Goal: Task Accomplishment & Management: Use online tool/utility

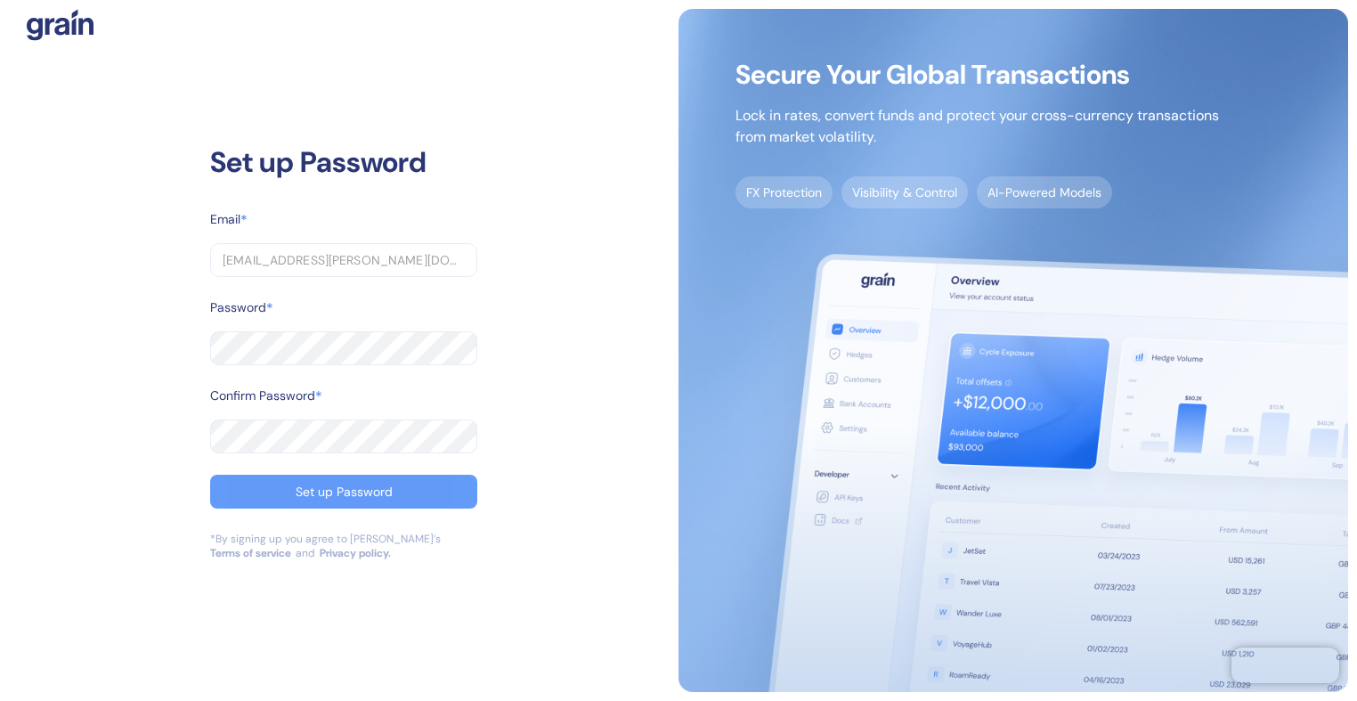
click at [272, 488] on button "Set up Password" at bounding box center [343, 492] width 267 height 34
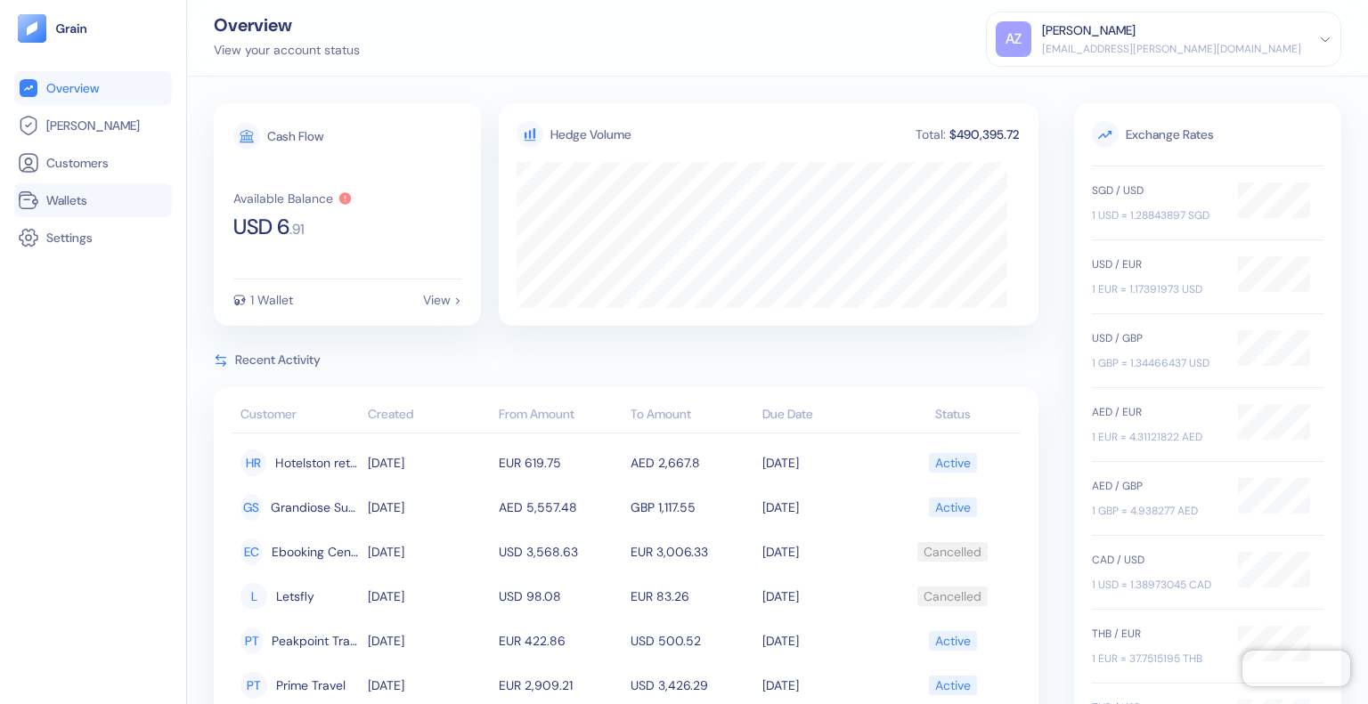
click at [107, 205] on link "Wallets" at bounding box center [93, 200] width 150 height 21
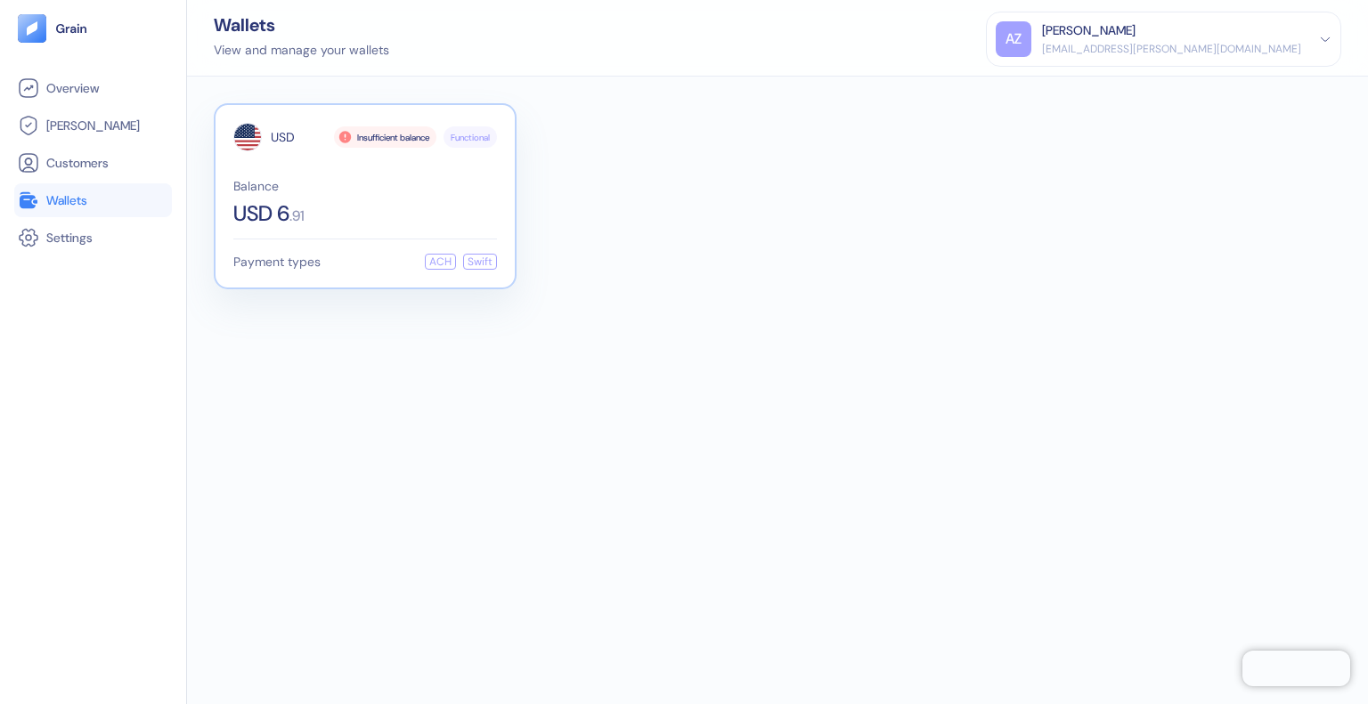
click at [363, 208] on div "USD 6 . 91" at bounding box center [365, 213] width 264 height 21
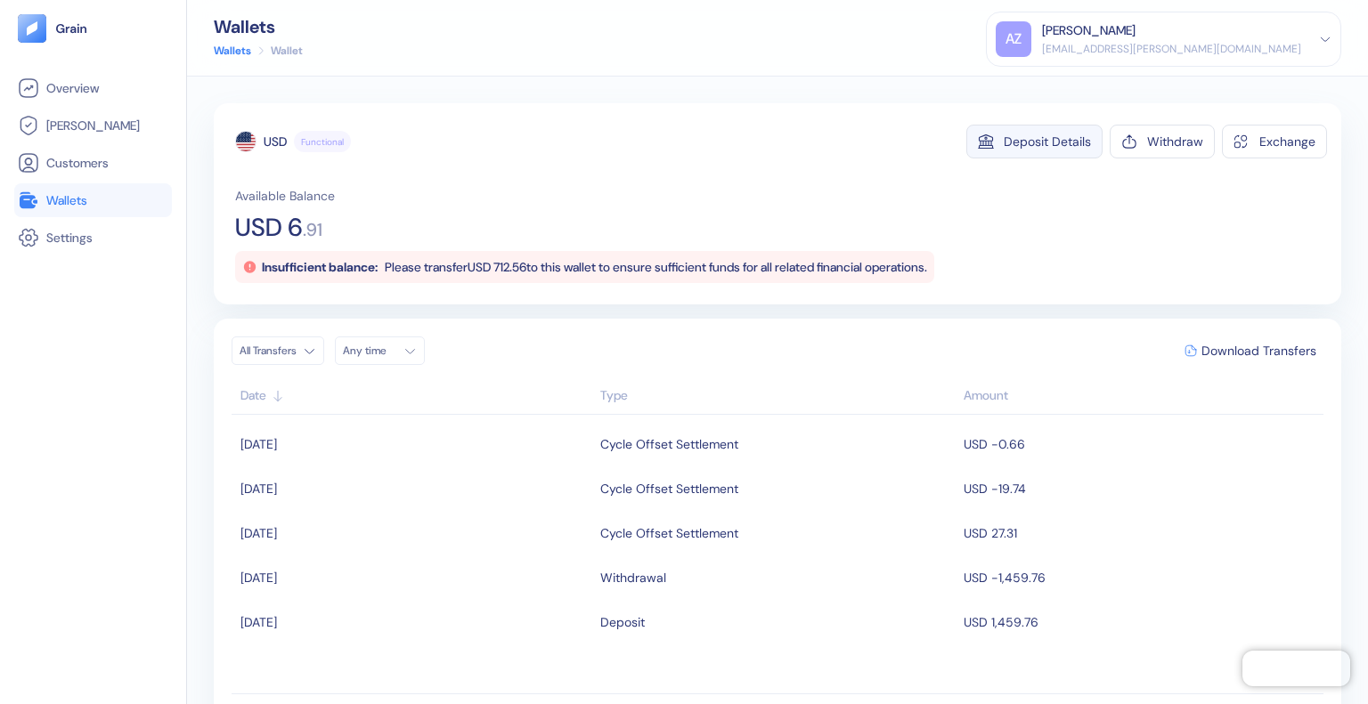
click at [1032, 142] on div "Deposit Details" at bounding box center [1047, 141] width 87 height 12
click at [1033, 147] on div "Deposit Details" at bounding box center [1047, 141] width 87 height 12
click at [1147, 139] on div "Withdraw" at bounding box center [1175, 141] width 56 height 12
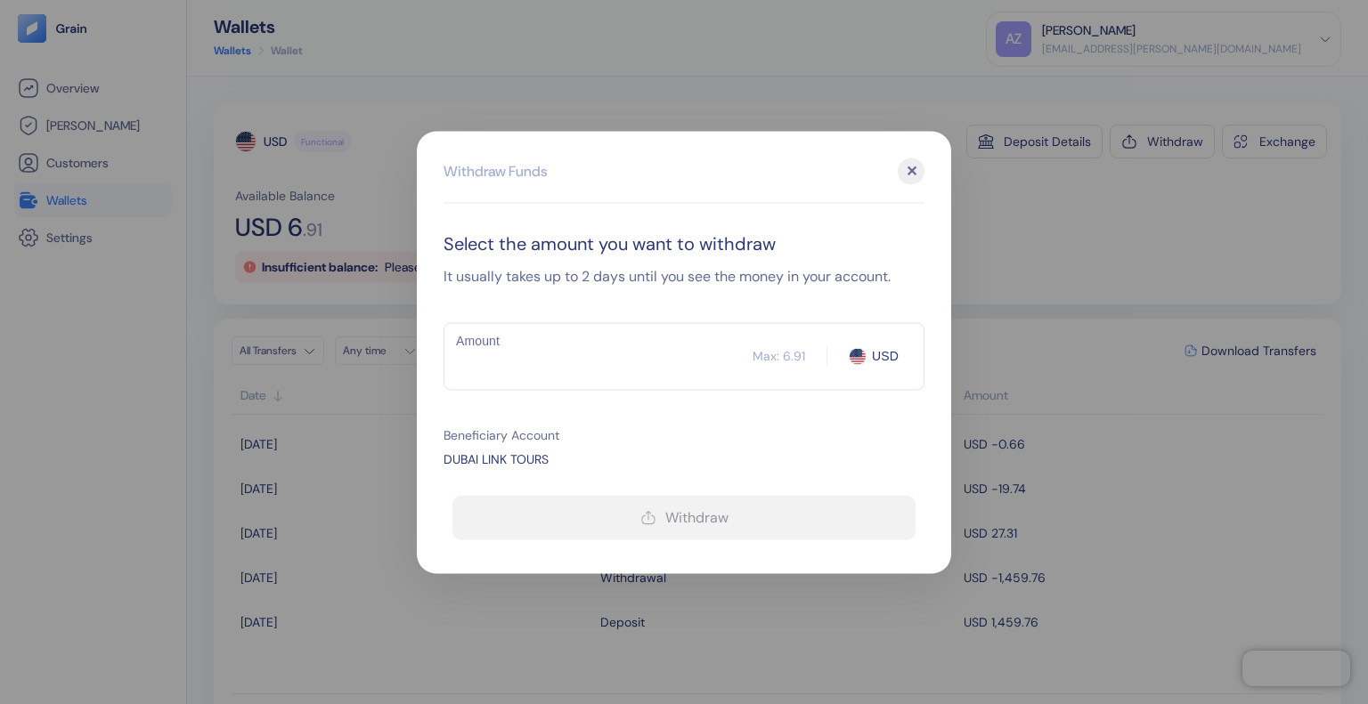
click at [919, 167] on div "✕" at bounding box center [911, 171] width 27 height 27
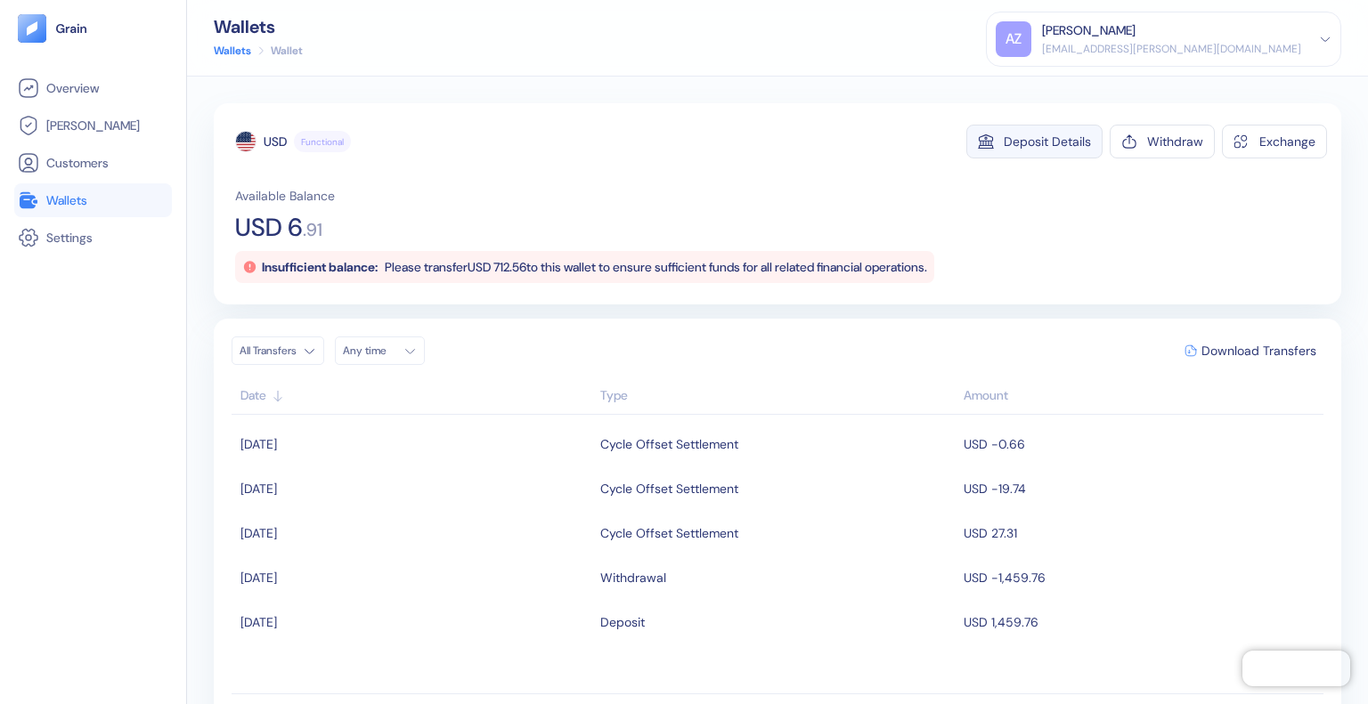
click at [1056, 149] on button "Deposit Details" at bounding box center [1034, 142] width 136 height 34
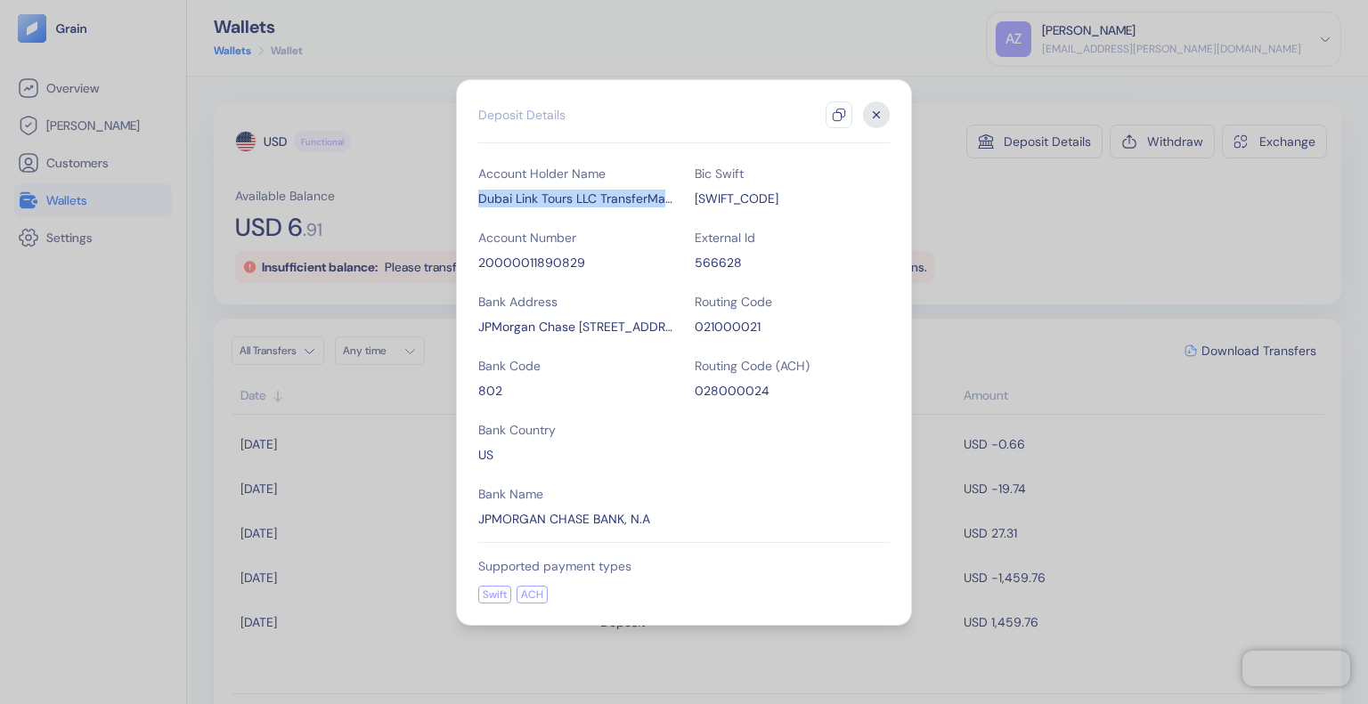
drag, startPoint x: 478, startPoint y: 195, endPoint x: 665, endPoint y: 199, distance: 187.1
click at [665, 199] on div "Dubai Link Tours LLC TransferMate" at bounding box center [575, 199] width 195 height 18
copy div "Dubai Link Tours LLC TransferMa"
click at [666, 201] on div "Dubai Link Tours LLC TransferMate" at bounding box center [575, 199] width 195 height 18
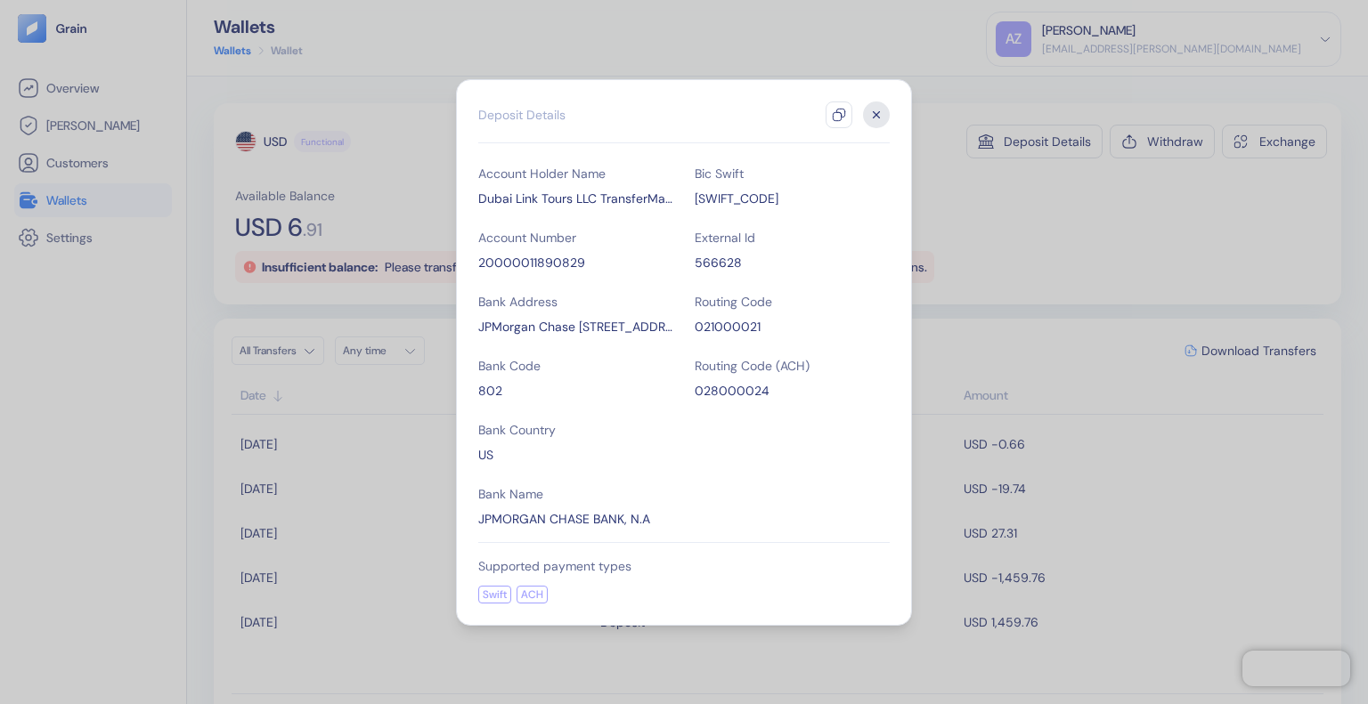
click at [842, 118] on icon "button" at bounding box center [839, 115] width 14 height 14
drag, startPoint x: 480, startPoint y: 195, endPoint x: 672, endPoint y: 199, distance: 192.4
click at [672, 199] on div "Dubai Link Tours LLC TransferMate" at bounding box center [575, 199] width 195 height 18
copy div "Dubai Link Tours LLC TransferMate"
drag, startPoint x: 478, startPoint y: 260, endPoint x: 645, endPoint y: 269, distance: 166.8
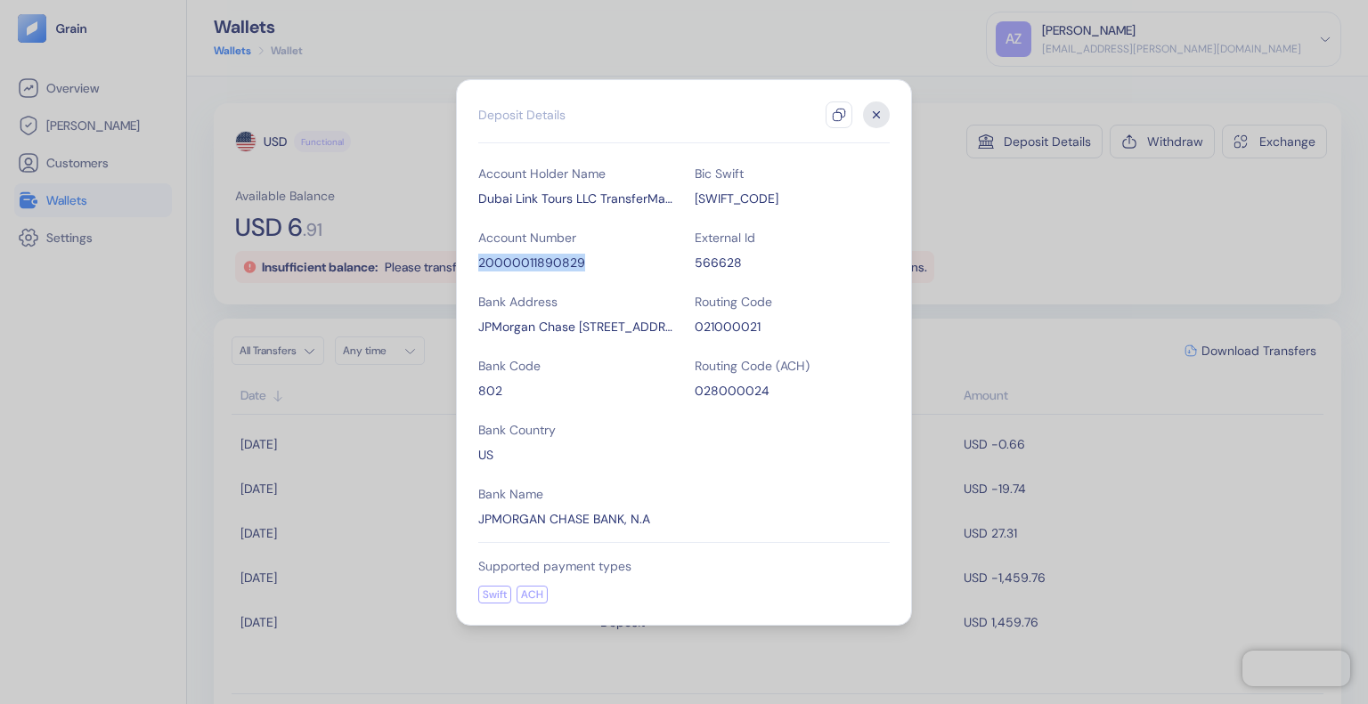
click at [645, 269] on div "20000011890829" at bounding box center [575, 263] width 195 height 18
copy div "20000011890829"
drag, startPoint x: 477, startPoint y: 234, endPoint x: 591, endPoint y: 234, distance: 114.0
click at [591, 234] on div "Hidden title for resolving console warnings Deposit Details Account Holder Name…" at bounding box center [684, 352] width 456 height 547
copy div "Account Number"
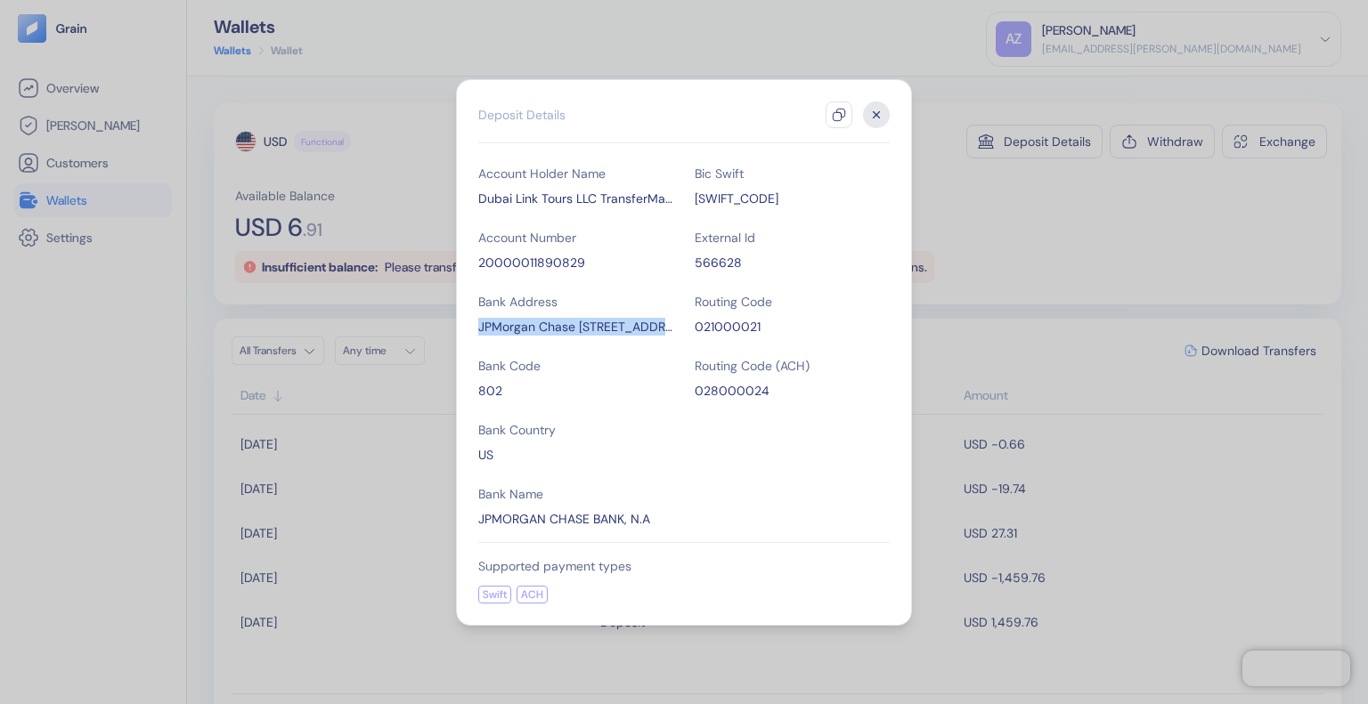
drag, startPoint x: 478, startPoint y: 324, endPoint x: 666, endPoint y: 334, distance: 188.1
click at [666, 334] on div "JPMorgan Chase [STREET_ADDRESS][US_STATE]" at bounding box center [575, 327] width 195 height 18
copy div "JPMorgan Chase [STREET_ADDRESS]"
click at [671, 354] on div "Account Holder Name Dubai Link Tours LLC TransferMate Account Number 2000001189…" at bounding box center [683, 346] width 411 height 363
drag, startPoint x: 480, startPoint y: 324, endPoint x: 670, endPoint y: 329, distance: 189.7
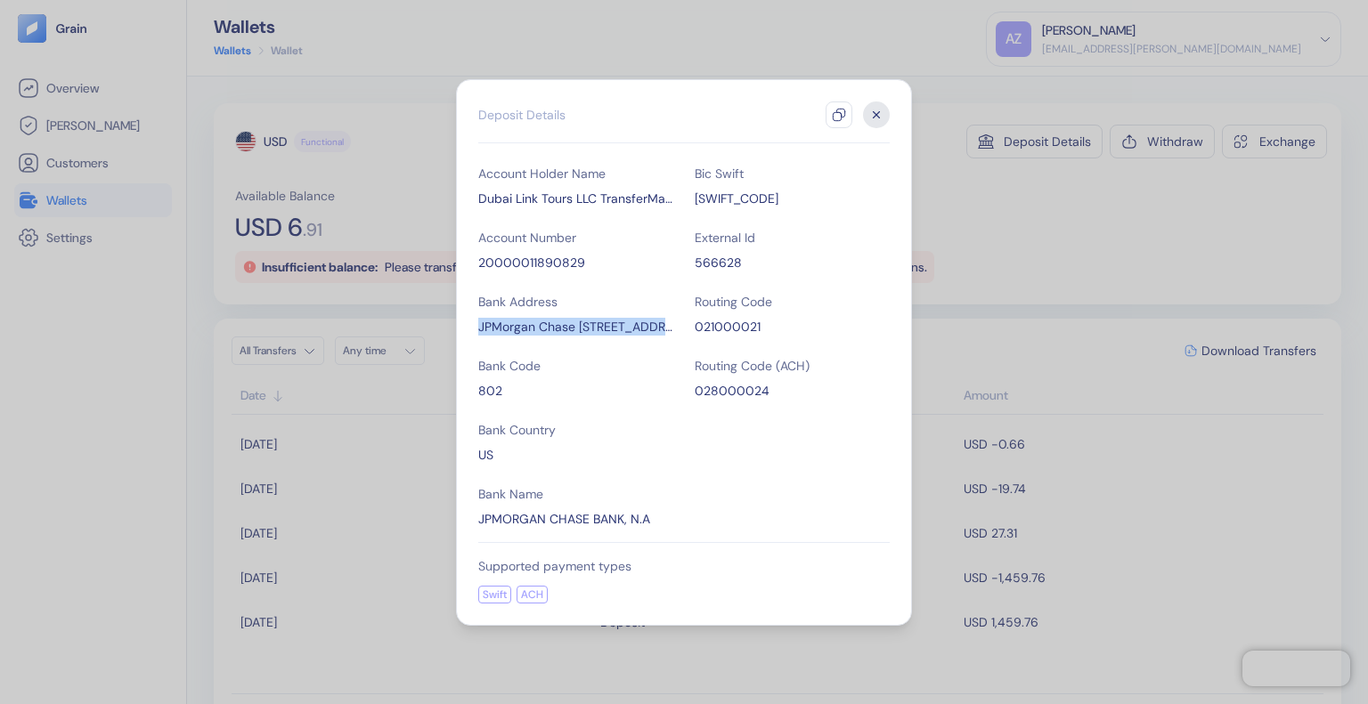
click at [670, 329] on div "JPMorgan Chase [STREET_ADDRESS][US_STATE]" at bounding box center [575, 327] width 195 height 18
click at [671, 327] on div "Account Holder Name Dubai Link Tours LLC TransferMate Account Number 2000001189…" at bounding box center [683, 346] width 411 height 363
click at [485, 330] on div "JPMorgan Chase [STREET_ADDRESS][US_STATE]" at bounding box center [575, 327] width 195 height 18
click at [491, 330] on div "JPMorgan Chase [STREET_ADDRESS][US_STATE]" at bounding box center [575, 327] width 195 height 18
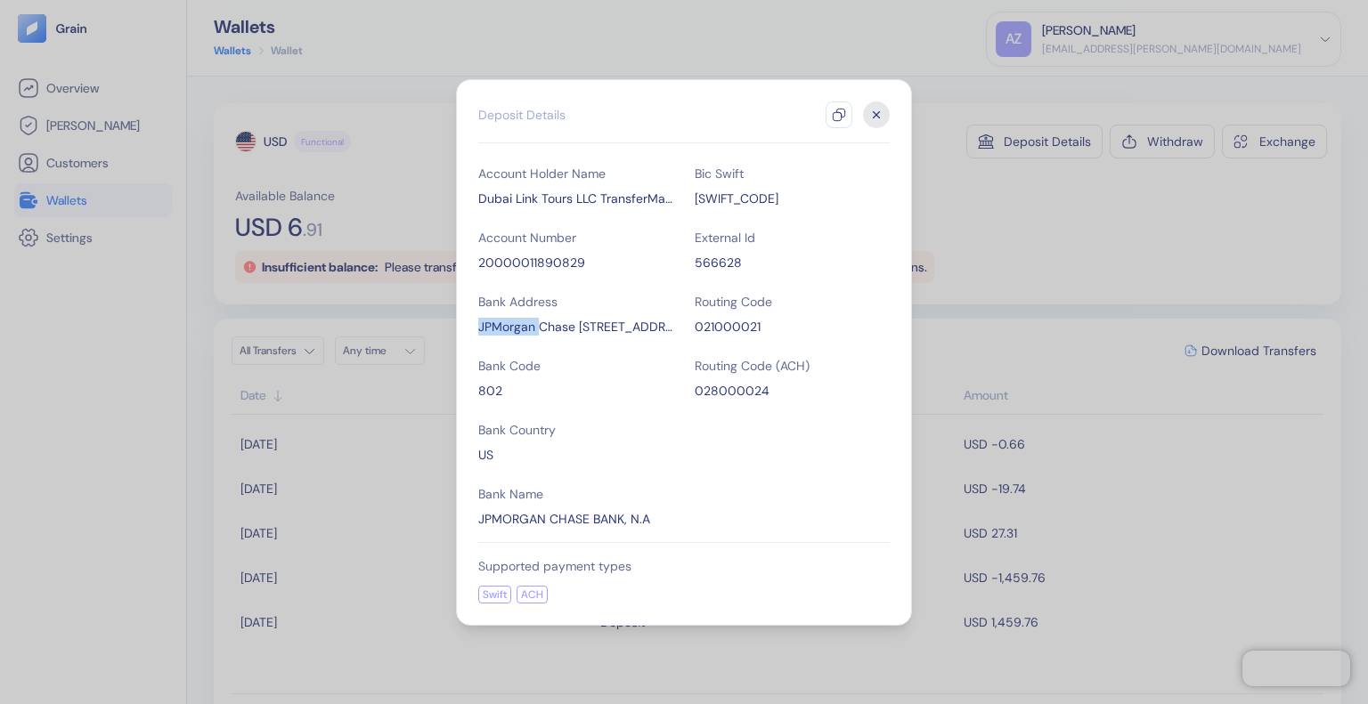
click at [491, 330] on div "JPMorgan Chase [STREET_ADDRESS][US_STATE]" at bounding box center [575, 327] width 195 height 18
click at [620, 418] on div "Account Holder Name Dubai Link Tours LLC TransferMate Account Number 2000001189…" at bounding box center [683, 346] width 411 height 363
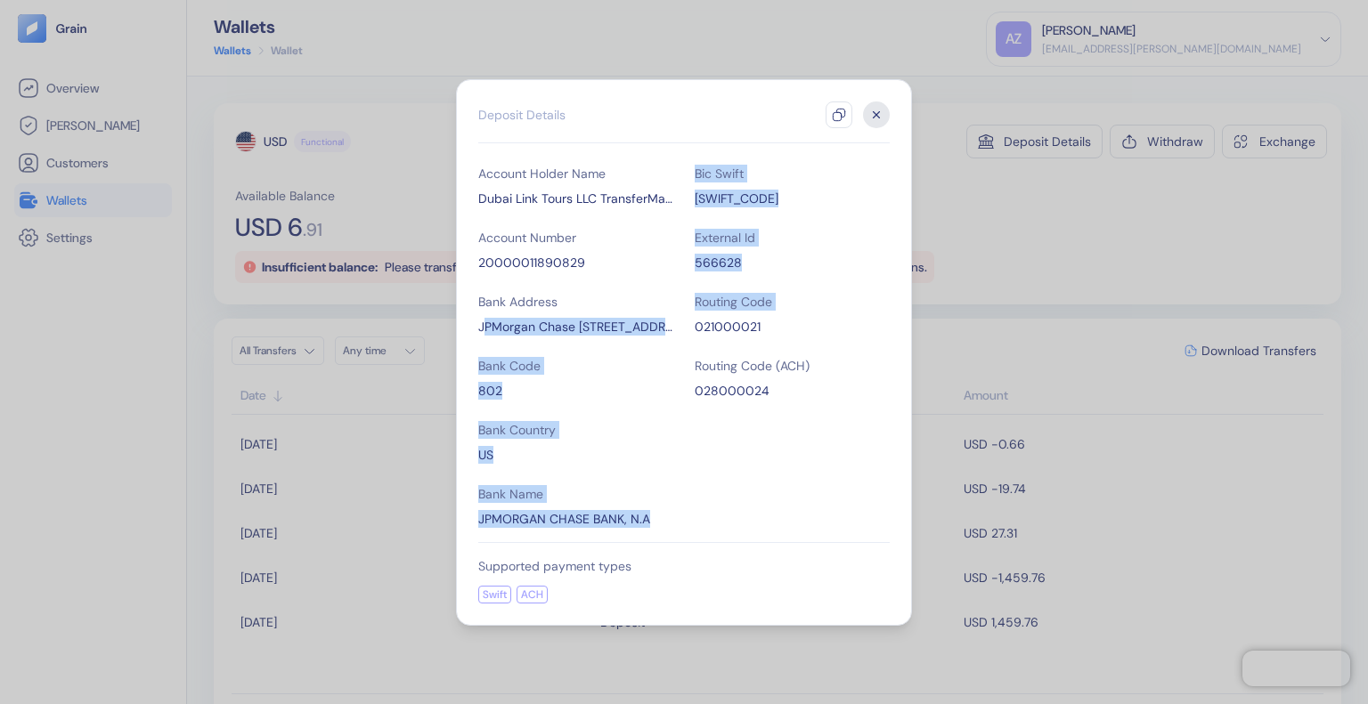
drag, startPoint x: 482, startPoint y: 326, endPoint x: 641, endPoint y: 356, distance: 162.2
click at [684, 330] on div "Account Holder Name Dubai Link Tours LLC TransferMate Account Number 2000001189…" at bounding box center [683, 346] width 411 height 363
click at [661, 412] on div "Account Holder Name Dubai Link Tours LLC TransferMate Account Number 2000001189…" at bounding box center [683, 346] width 411 height 363
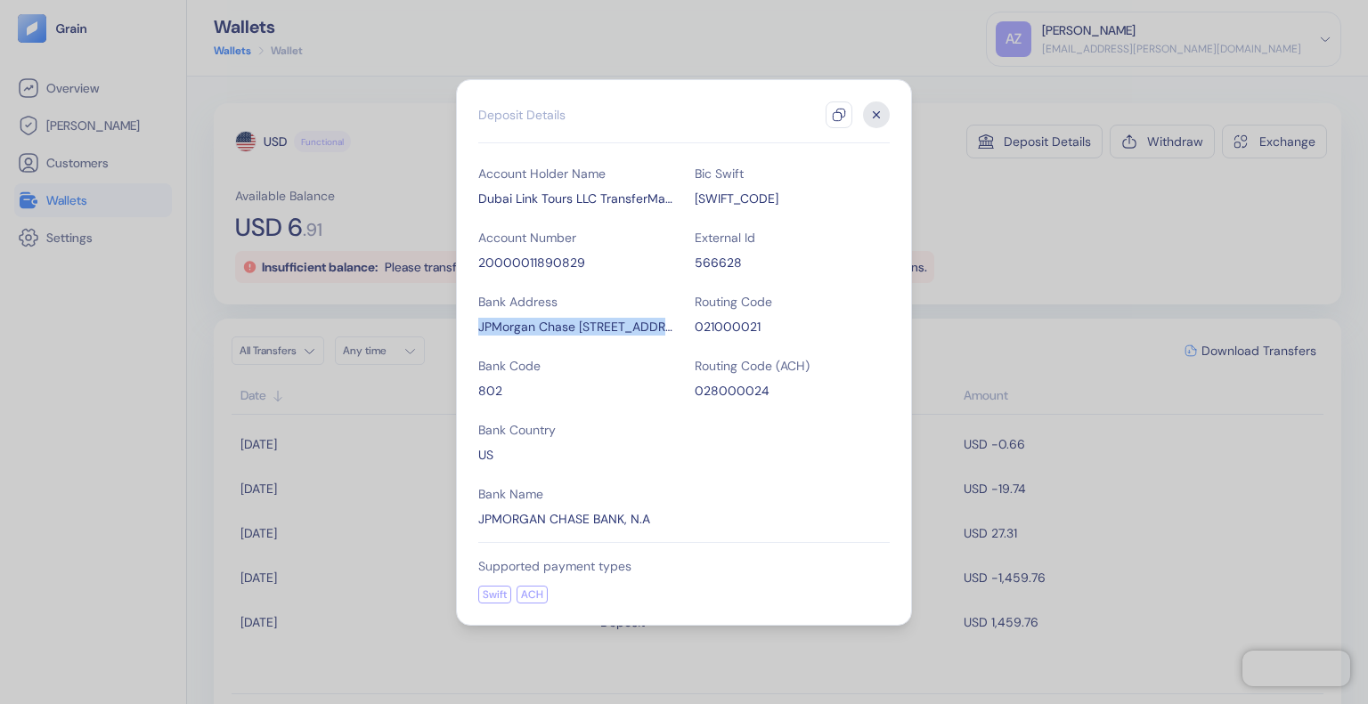
drag, startPoint x: 475, startPoint y: 324, endPoint x: 671, endPoint y: 329, distance: 196.0
click at [671, 329] on div "Hidden title for resolving console warnings Deposit Details Account Holder Name…" at bounding box center [684, 352] width 456 height 547
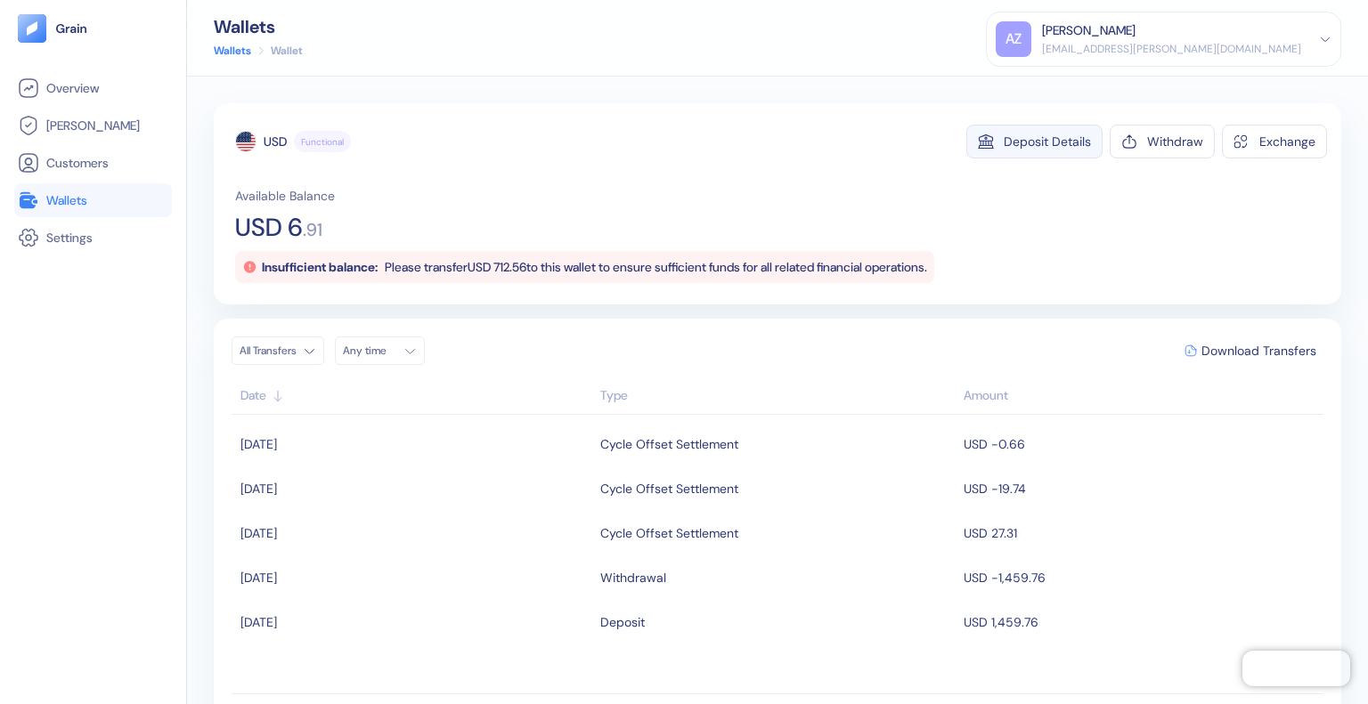
click at [1045, 130] on button "Deposit Details" at bounding box center [1034, 142] width 136 height 34
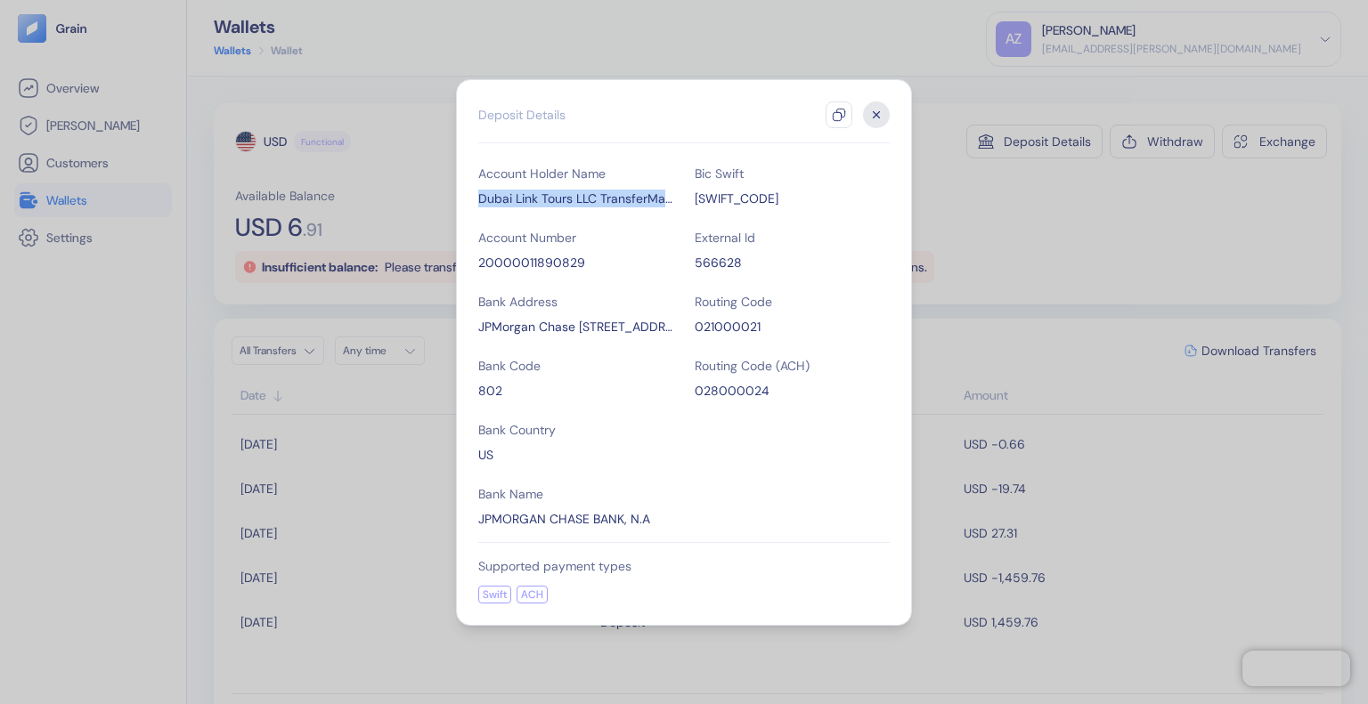
drag, startPoint x: 480, startPoint y: 199, endPoint x: 670, endPoint y: 191, distance: 189.8
click at [670, 191] on div "Dubai Link Tours LLC TransferMate" at bounding box center [575, 199] width 195 height 18
copy div "Dubai Link Tours LLC TransferMat"
